Goal: Task Accomplishment & Management: Use online tool/utility

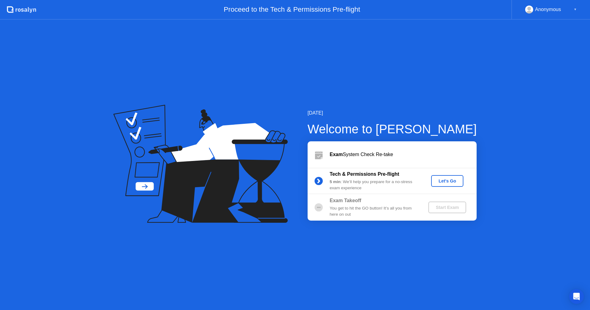
click at [449, 183] on div "Let's Go" at bounding box center [447, 181] width 27 height 5
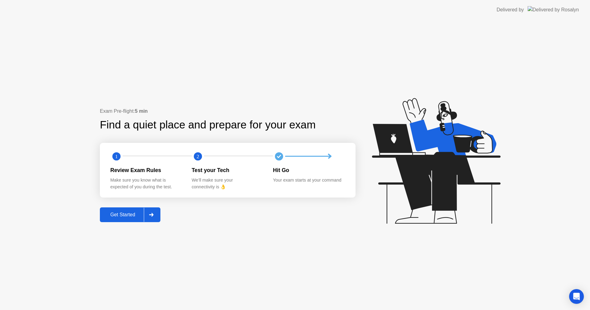
click at [123, 214] on div "Get Started" at bounding box center [123, 215] width 42 height 6
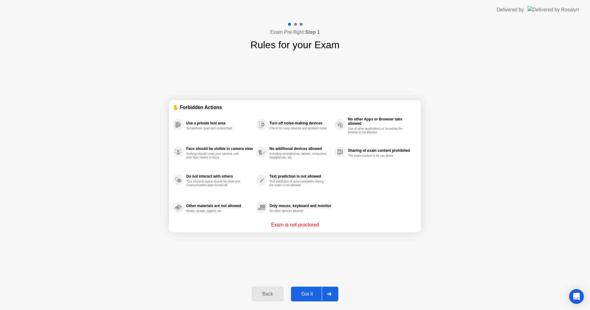
click at [312, 292] on div "Got it" at bounding box center [307, 294] width 29 height 6
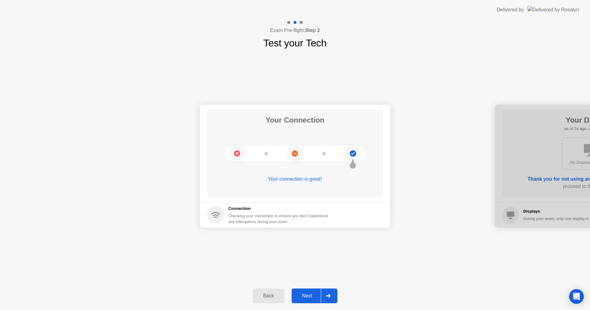
click at [310, 293] on div "Next" at bounding box center [306, 296] width 27 height 6
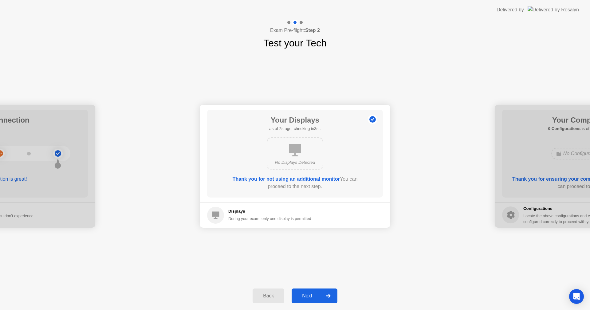
click at [309, 295] on div "Next" at bounding box center [306, 296] width 27 height 6
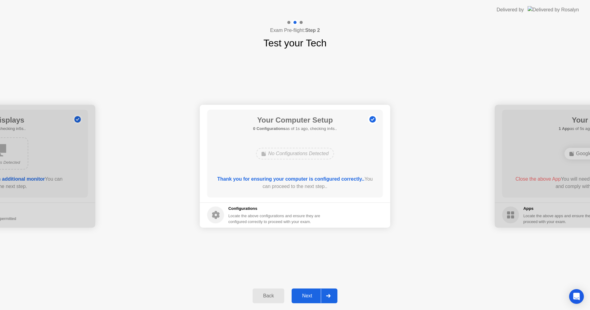
click at [309, 295] on div "Next" at bounding box center [306, 296] width 27 height 6
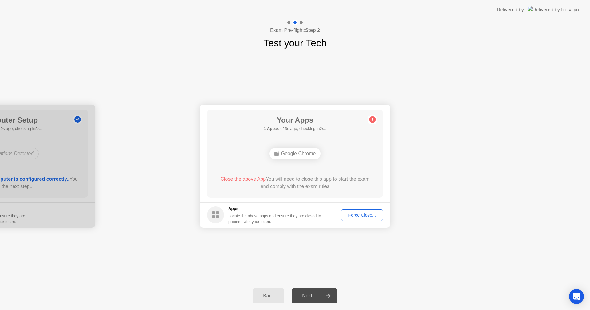
click at [363, 215] on div "Force Close..." at bounding box center [361, 215] width 37 height 5
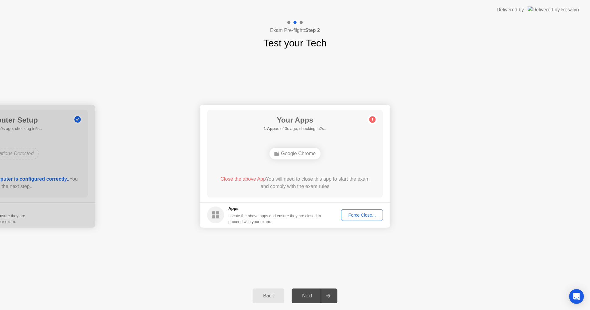
click at [363, 209] on footer "Apps Locate the above apps and ensure they are closed to proceed with your exam…" at bounding box center [295, 214] width 190 height 25
click at [361, 214] on div "Force Close..." at bounding box center [361, 215] width 37 height 5
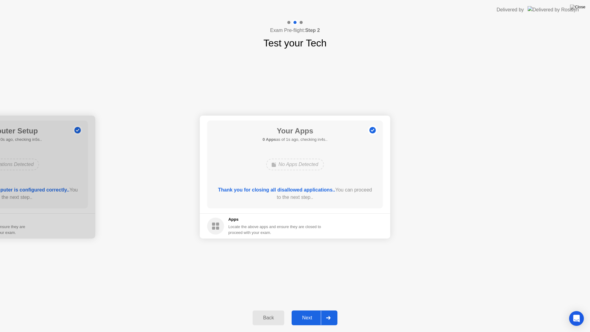
click at [307, 310] on div "Next" at bounding box center [306, 318] width 27 height 6
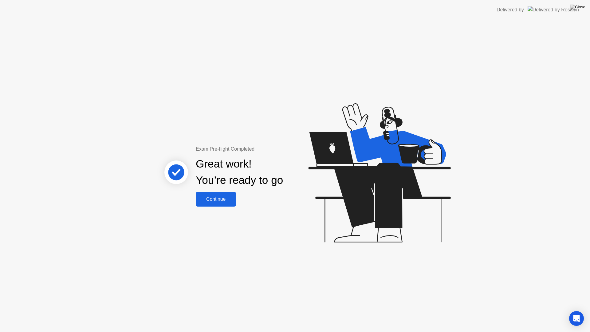
click at [218, 199] on div "Continue" at bounding box center [216, 199] width 37 height 6
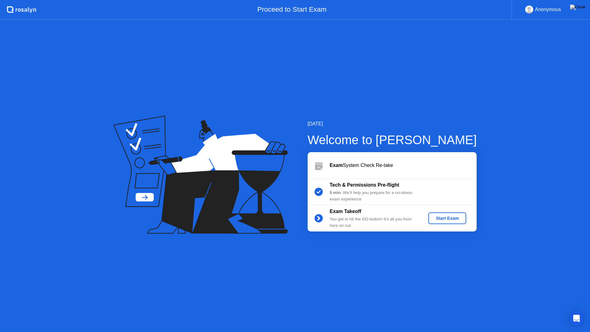
click at [453, 216] on div "Start Exam" at bounding box center [447, 218] width 33 height 5
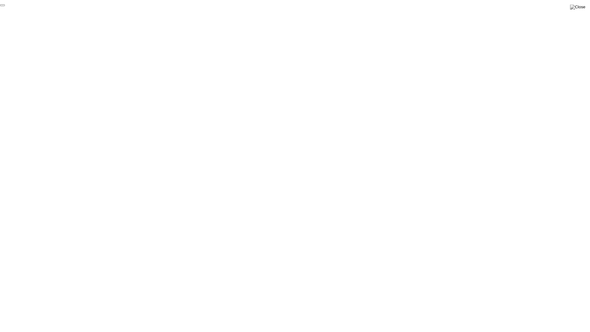
click at [5, 6] on button "End Proctoring Session" at bounding box center [2, 5] width 5 height 2
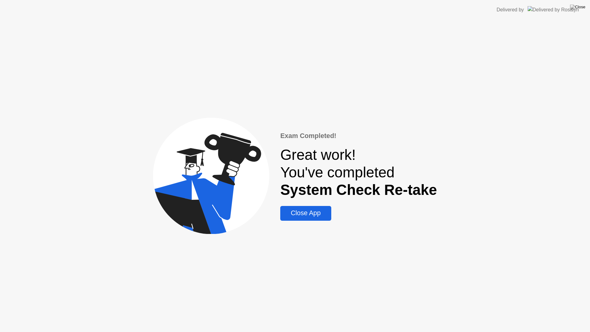
click at [318, 217] on div "Close App" at bounding box center [305, 213] width 47 height 8
